Goal: Transaction & Acquisition: Purchase product/service

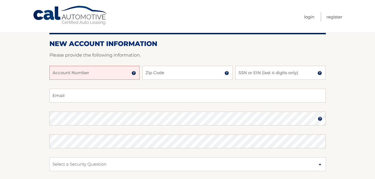
scroll to position [56, 0]
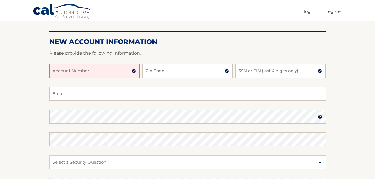
click at [77, 71] on input "Account Number" at bounding box center [94, 71] width 90 height 14
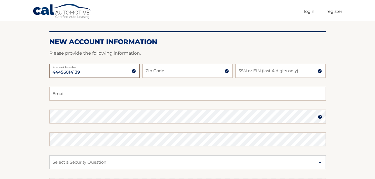
type input "44456014139"
click at [183, 71] on input "Zip Code" at bounding box center [187, 71] width 90 height 14
type input "14047"
click at [262, 71] on input "SSN or EIN (last 4 digits only)" at bounding box center [280, 71] width 90 height 14
type input "6"
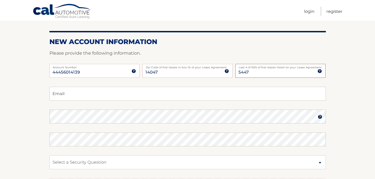
type input "5447"
click at [135, 93] on input "Email" at bounding box center [187, 94] width 276 height 14
type input "[DOMAIN_NAME]"
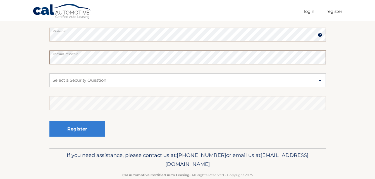
scroll to position [150, 0]
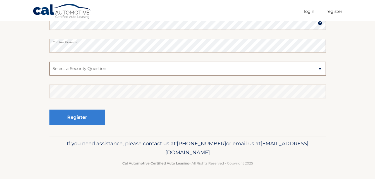
click at [100, 70] on select "Select a Security Question What was the name of your elementary school? What is…" at bounding box center [187, 69] width 276 height 14
select select "2"
click at [49, 62] on select "Select a Security Question What was the name of your elementary school? What is…" at bounding box center [187, 69] width 276 height 14
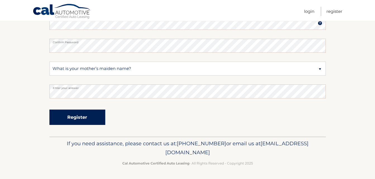
click at [78, 114] on button "Register" at bounding box center [77, 117] width 56 height 15
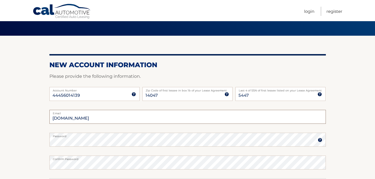
scroll to position [87, 0]
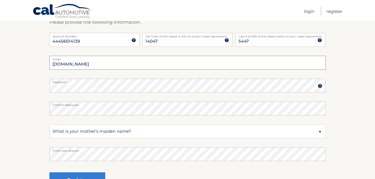
click at [90, 64] on input "mmarshall4549Whotmail.com" at bounding box center [187, 63] width 276 height 14
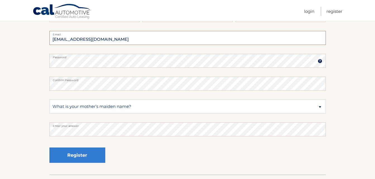
scroll to position [150, 0]
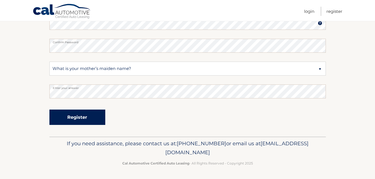
type input "mmarshall4549@hotmail.com"
click at [74, 118] on button "Register" at bounding box center [77, 117] width 56 height 15
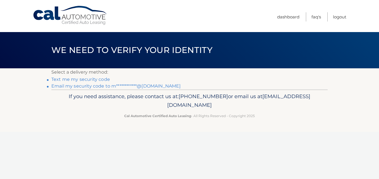
click at [80, 79] on link "Text me my security code" at bounding box center [80, 79] width 59 height 5
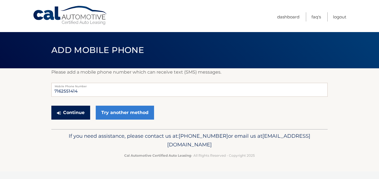
click at [70, 112] on button "Continue" at bounding box center [70, 113] width 39 height 14
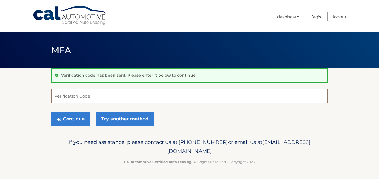
click at [88, 98] on input "Verification Code" at bounding box center [189, 96] width 276 height 14
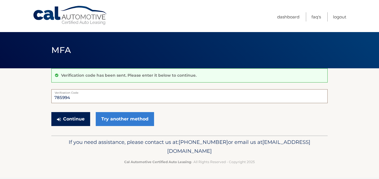
type input "785994"
click at [73, 121] on button "Continue" at bounding box center [70, 119] width 39 height 14
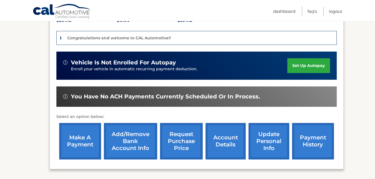
scroll to position [124, 0]
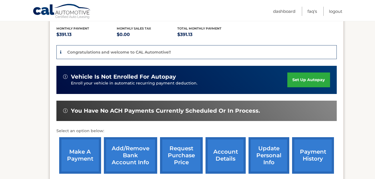
click at [223, 146] on link "account details" at bounding box center [225, 155] width 40 height 37
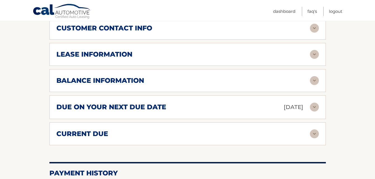
scroll to position [335, 0]
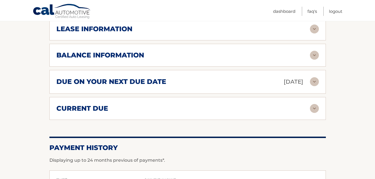
click at [312, 77] on img at bounding box center [314, 81] width 9 height 9
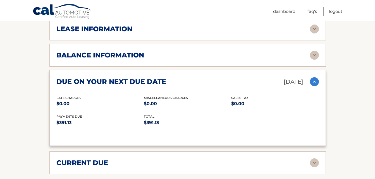
click at [312, 77] on img at bounding box center [314, 81] width 9 height 9
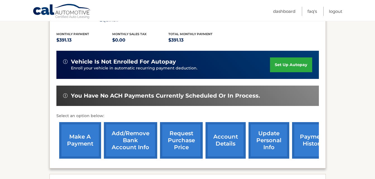
scroll to position [136, 0]
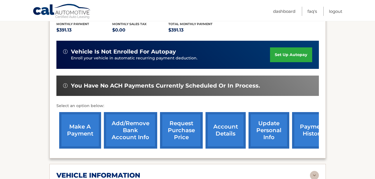
click at [89, 121] on link "make a payment" at bounding box center [80, 130] width 42 height 37
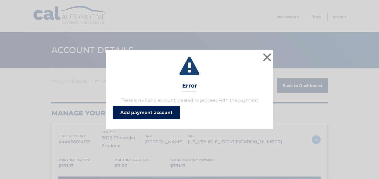
click at [140, 111] on link "Add payment account" at bounding box center [146, 112] width 67 height 13
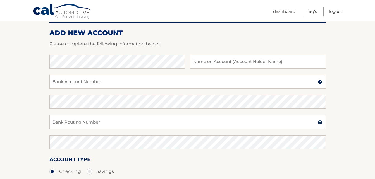
scroll to position [84, 0]
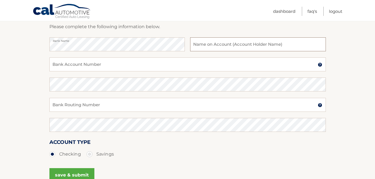
click at [225, 45] on input "text" at bounding box center [257, 44] width 135 height 14
type input "[PERSON_NAME]"
click at [96, 66] on input "Bank Account Number" at bounding box center [187, 64] width 276 height 14
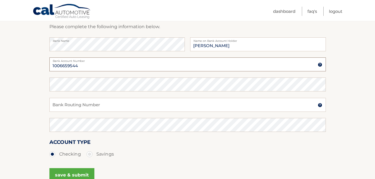
type input "1006659544"
click at [101, 103] on input "Bank Routing Number" at bounding box center [187, 105] width 276 height 14
type input "011001276"
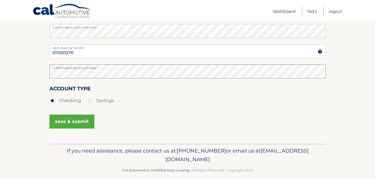
scroll to position [140, 0]
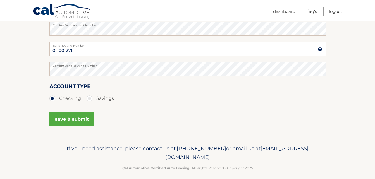
click at [65, 116] on button "save & submit" at bounding box center [71, 119] width 45 height 14
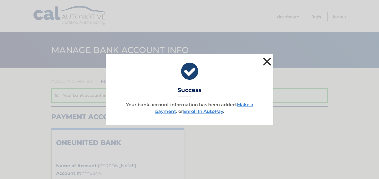
click at [270, 60] on button "×" at bounding box center [266, 61] width 11 height 11
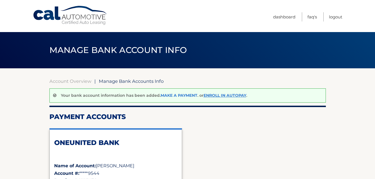
click at [178, 95] on link "Make a payment" at bounding box center [178, 95] width 37 height 5
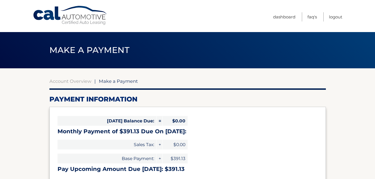
select select "MTk2Mjg2OGQtOWI5OC00OTBmLTgyM2MtNGU0NzgxZGEyNDk5"
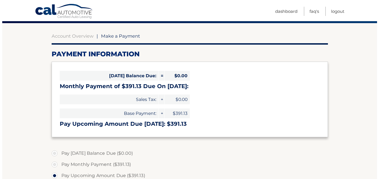
scroll to position [220, 0]
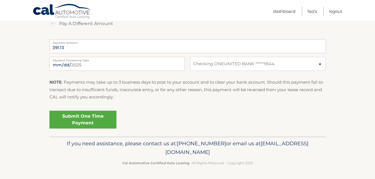
click at [85, 121] on link "Submit One Time Payment" at bounding box center [82, 120] width 67 height 18
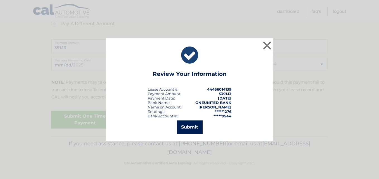
click at [189, 126] on button "Submit" at bounding box center [190, 127] width 26 height 13
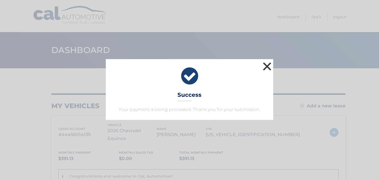
click at [268, 65] on button "×" at bounding box center [266, 66] width 11 height 11
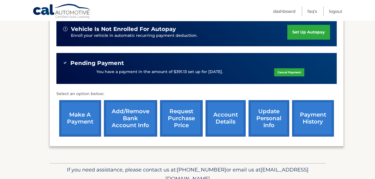
scroll to position [191, 0]
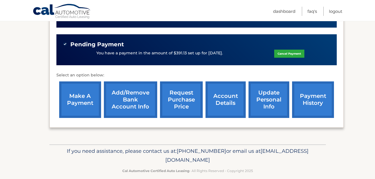
click at [223, 91] on link "account details" at bounding box center [225, 99] width 40 height 37
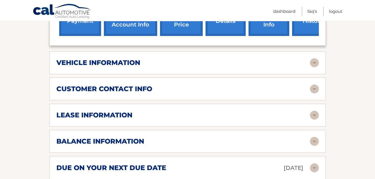
scroll to position [279, 0]
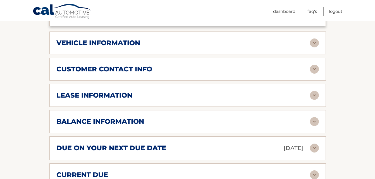
click at [317, 91] on img at bounding box center [314, 95] width 9 height 9
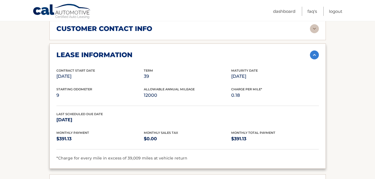
scroll to position [307, 0]
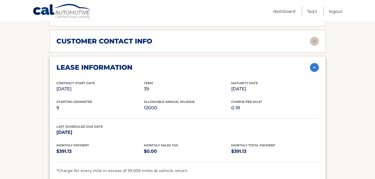
click at [313, 63] on img at bounding box center [314, 67] width 9 height 9
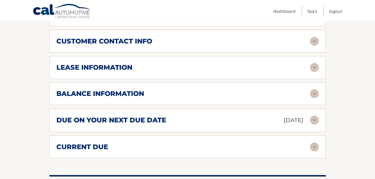
click at [311, 116] on img at bounding box center [314, 120] width 9 height 9
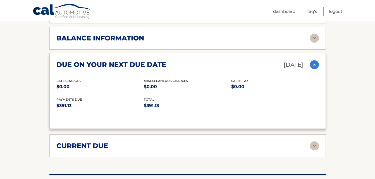
scroll to position [363, 0]
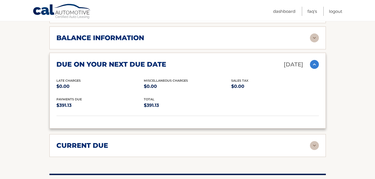
click at [314, 60] on img at bounding box center [314, 64] width 9 height 9
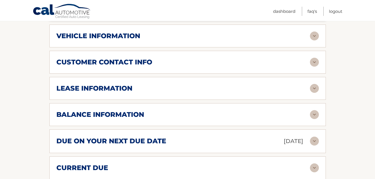
scroll to position [258, 0]
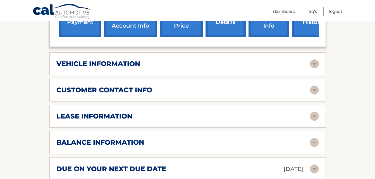
click at [314, 59] on img at bounding box center [314, 63] width 9 height 9
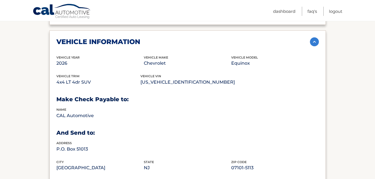
scroll to position [202, 0]
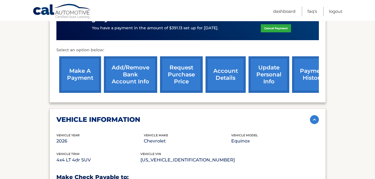
click at [313, 115] on img at bounding box center [314, 119] width 9 height 9
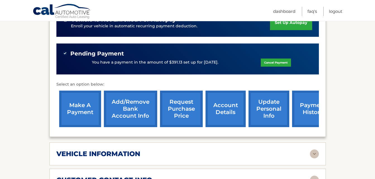
scroll to position [35, 0]
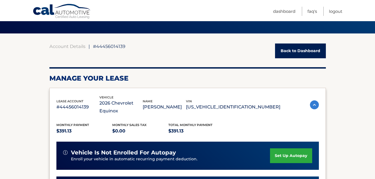
click at [291, 148] on link "set up autopay" at bounding box center [291, 155] width 42 height 15
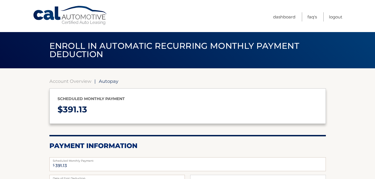
select select "MTk2Mjg2OGQtOWI5OC00OTBmLTgyM2MtNGU0NzgxZGEyNDk5"
click at [74, 19] on link "Cal Automotive" at bounding box center [70, 16] width 75 height 20
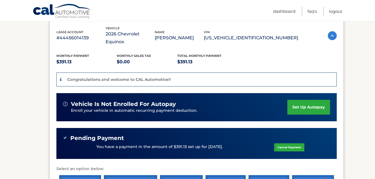
scroll to position [140, 0]
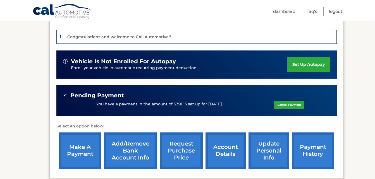
click at [337, 11] on link "Logout" at bounding box center [335, 11] width 13 height 9
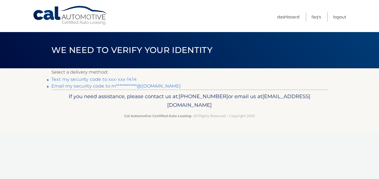
click at [89, 79] on link "Text my security code to xxx-xxx-1414" at bounding box center [93, 79] width 85 height 5
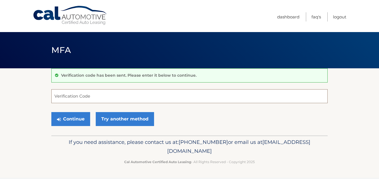
click at [82, 100] on input "Verification Code" at bounding box center [189, 96] width 276 height 14
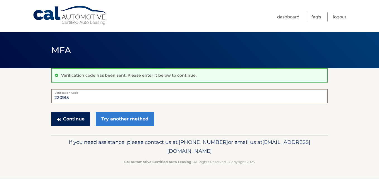
type input "220915"
click at [73, 119] on button "Continue" at bounding box center [70, 119] width 39 height 14
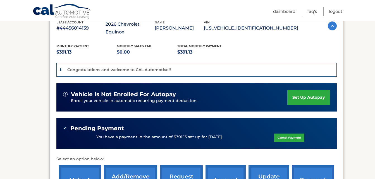
scroll to position [107, 0]
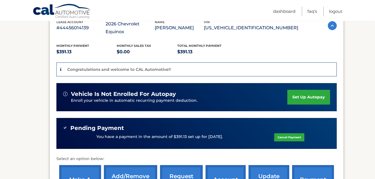
click at [289, 133] on link "Cancel Payment" at bounding box center [289, 137] width 30 height 8
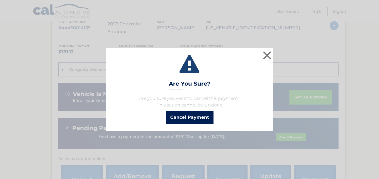
click at [191, 115] on button "Cancel Payment" at bounding box center [190, 117] width 48 height 13
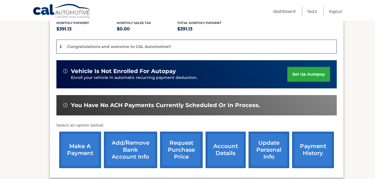
scroll to position [180, 0]
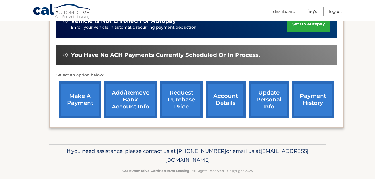
click at [81, 92] on link "make a payment" at bounding box center [80, 99] width 42 height 37
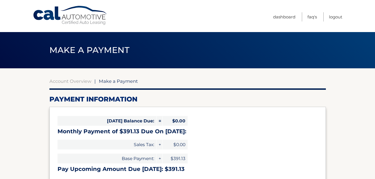
select select "MTk2Mjg2OGQtOWI5OC00OTBmLTgyM2MtNGU0NzgxZGEyNDk5"
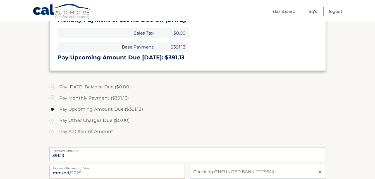
scroll to position [28, 0]
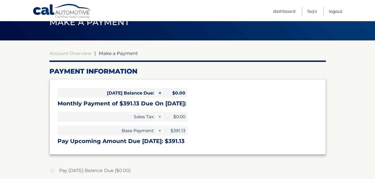
click at [336, 11] on link "Logout" at bounding box center [335, 11] width 13 height 9
